Goal: Information Seeking & Learning: Check status

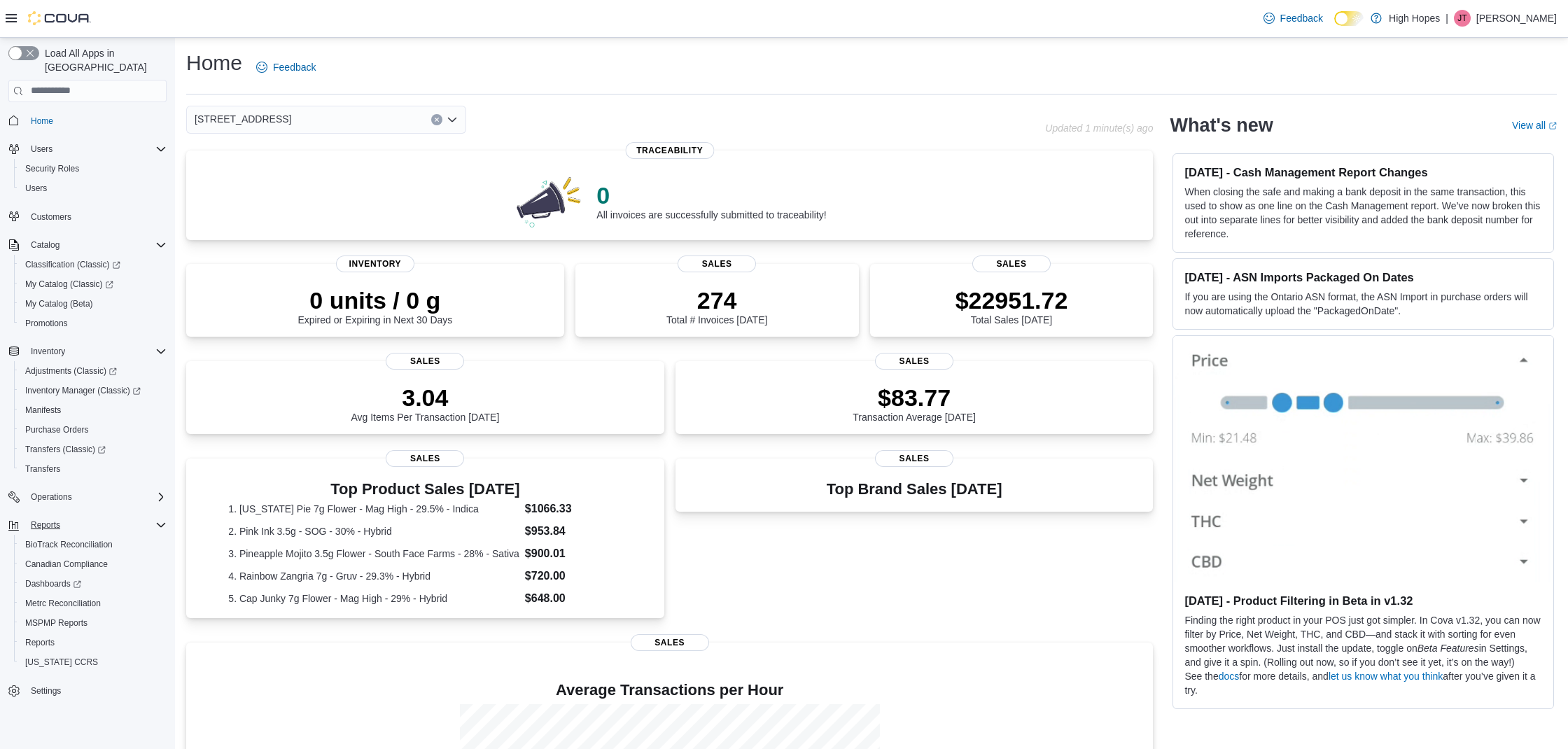
click at [90, 517] on div "Reports" at bounding box center [96, 525] width 142 height 17
click at [79, 517] on div "Reports" at bounding box center [96, 525] width 142 height 17
click at [115, 517] on div "Reports" at bounding box center [96, 525] width 142 height 17
click at [87, 634] on div "Reports" at bounding box center [93, 643] width 147 height 17
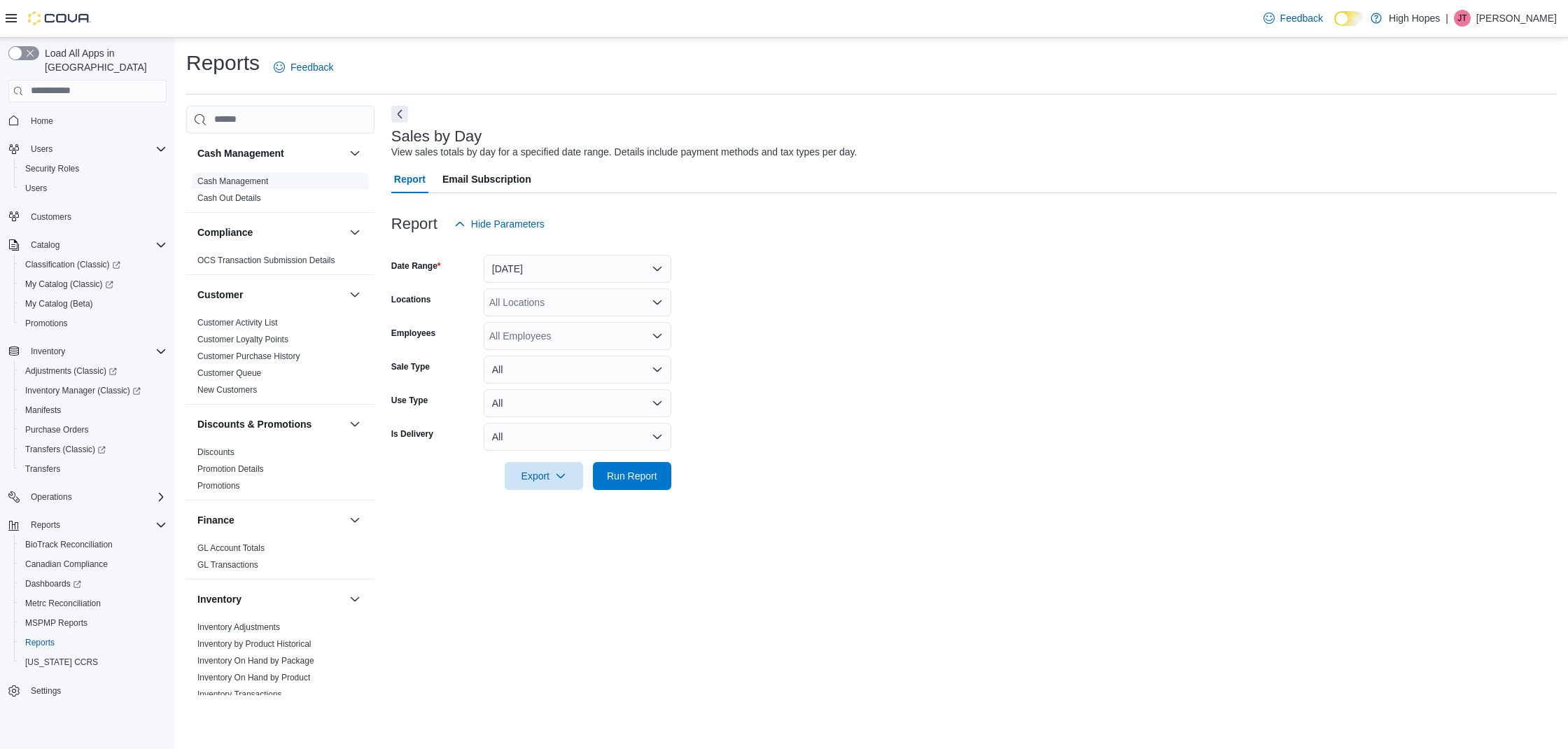
click at [264, 178] on link "Cash Management" at bounding box center [232, 181] width 71 height 10
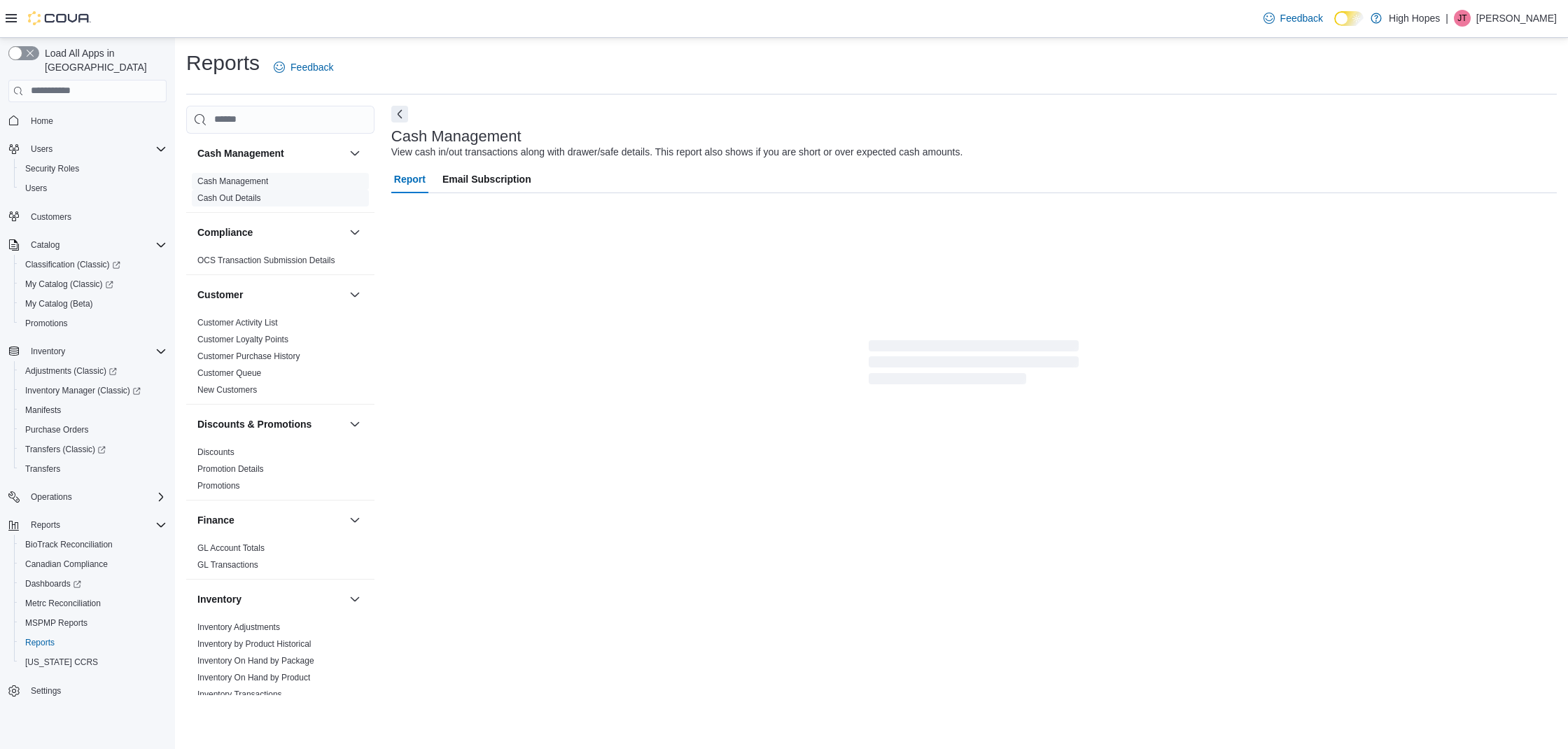
click at [263, 197] on span "Cash Out Details" at bounding box center [279, 198] width 177 height 17
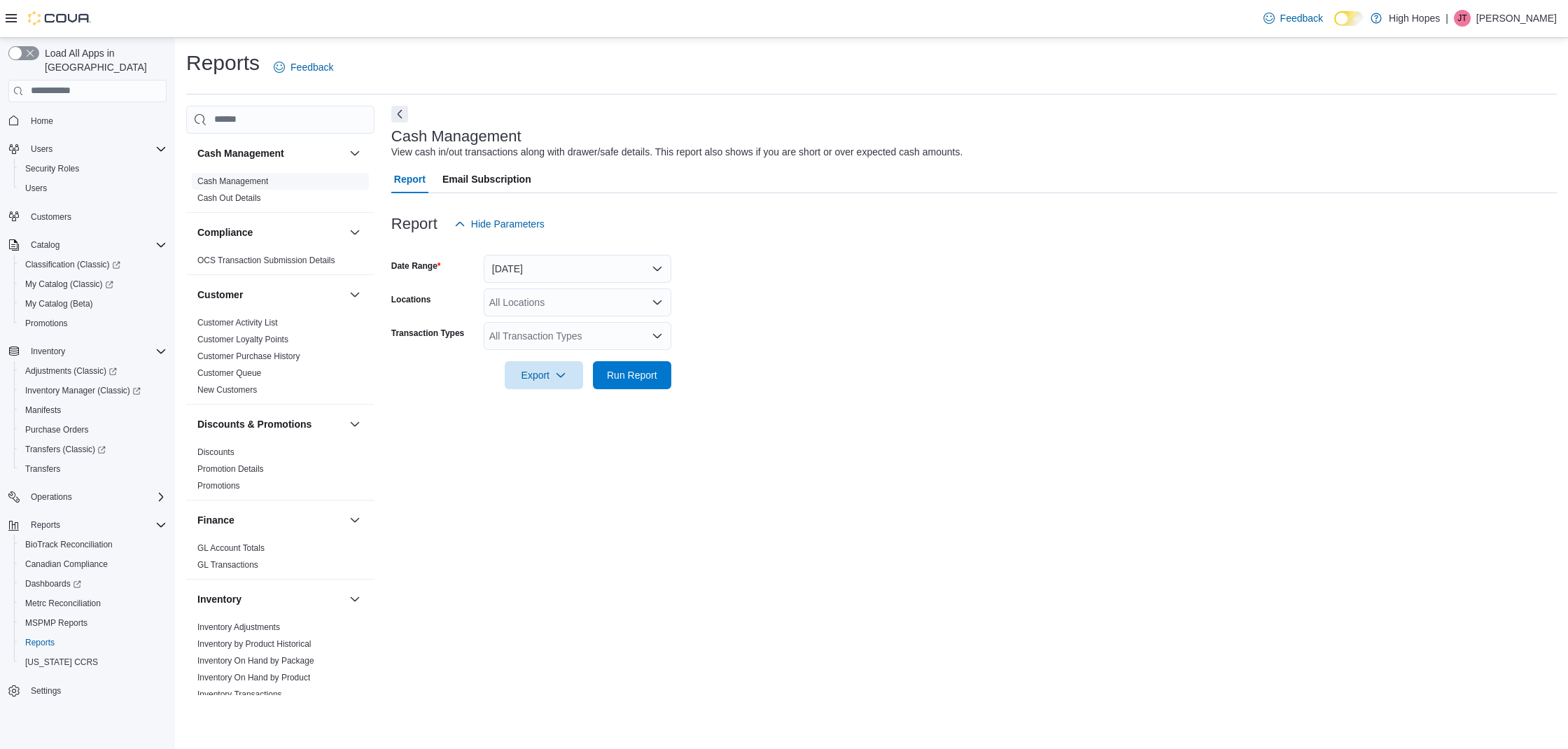
click at [267, 184] on link "Cash Management" at bounding box center [232, 181] width 71 height 10
click at [617, 307] on div "All Locations" at bounding box center [577, 301] width 188 height 28
click at [585, 361] on span "[STREET_ADDRESS]" at bounding box center [562, 365] width 97 height 14
click at [778, 393] on div at bounding box center [974, 398] width 1165 height 17
click at [667, 380] on button "Run Report" at bounding box center [632, 374] width 78 height 28
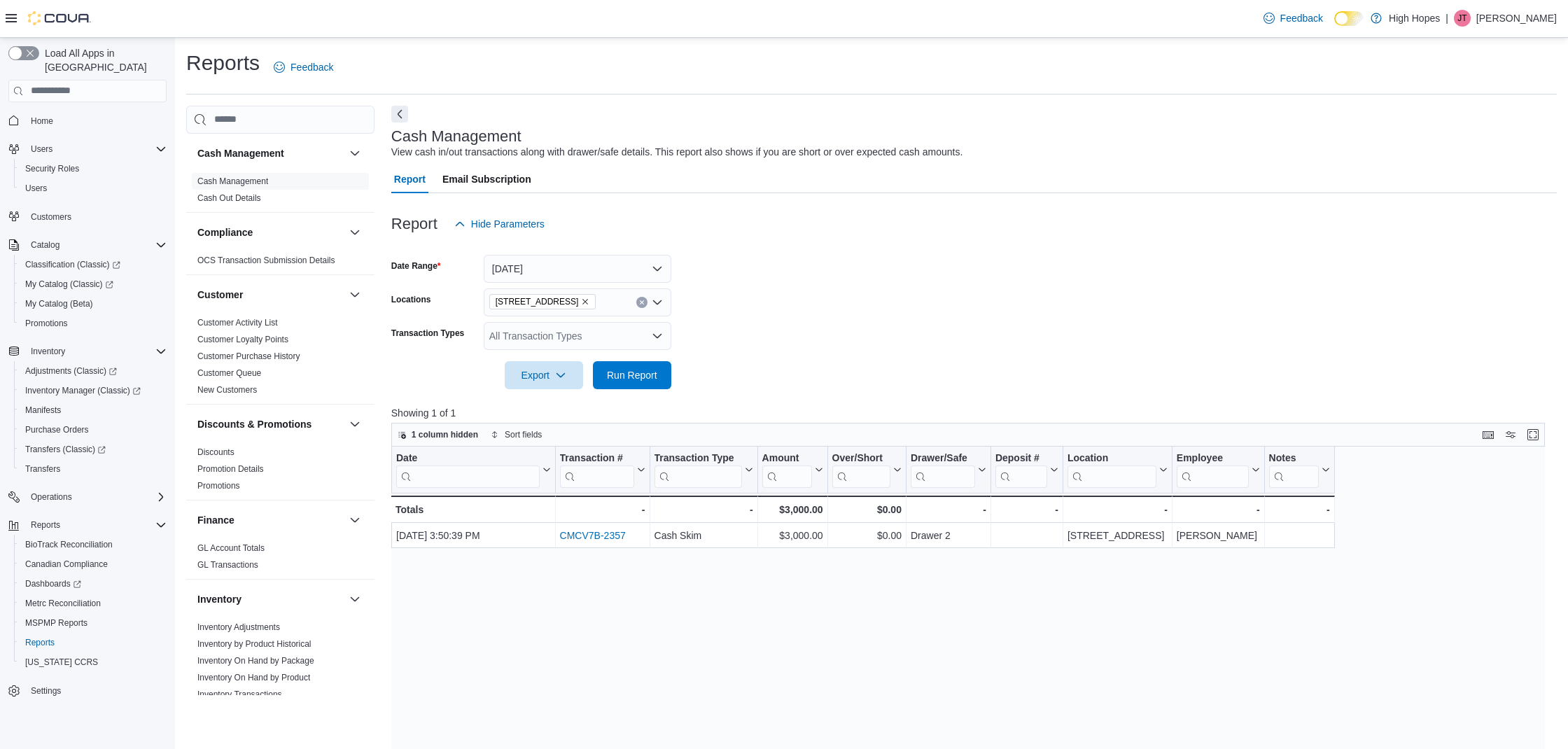
click at [72, 114] on span "Home" at bounding box center [96, 121] width 142 height 17
